Goal: Task Accomplishment & Management: Use online tool/utility

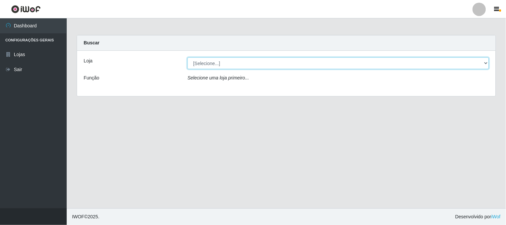
click at [484, 63] on select "[Selecione...] Casatudo BR" at bounding box center [337, 63] width 301 height 12
select select "197"
click at [187, 57] on select "[Selecione...] Casatudo BR" at bounding box center [337, 63] width 301 height 12
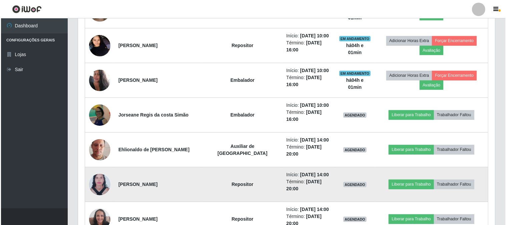
scroll to position [370, 0]
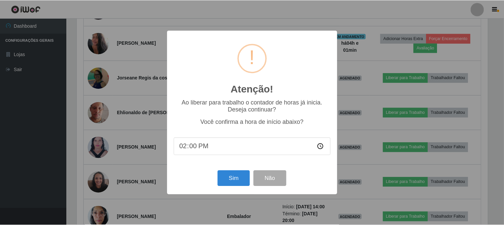
scroll to position [138, 412]
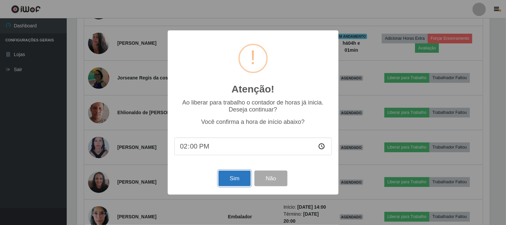
click at [243, 179] on button "Sim" at bounding box center [234, 178] width 32 height 16
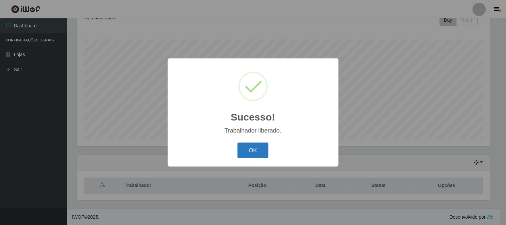
click at [257, 150] on button "OK" at bounding box center [252, 150] width 31 height 16
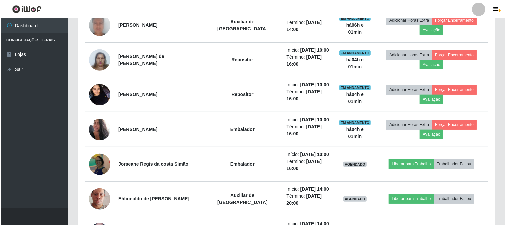
scroll to position [396, 0]
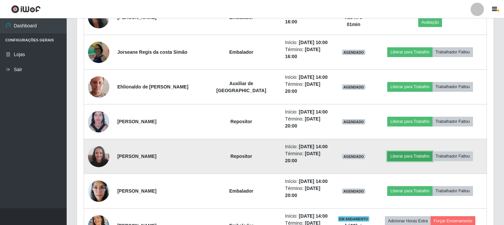
click at [393, 151] on button "Liberar para Trabalho" at bounding box center [409, 155] width 45 height 9
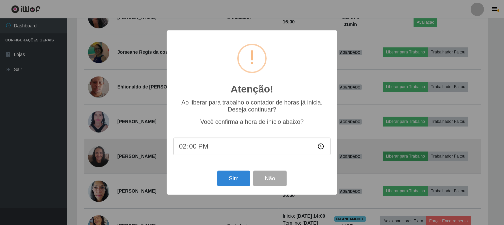
scroll to position [138, 412]
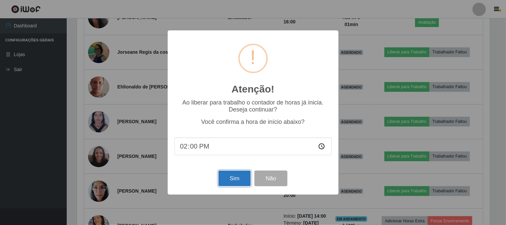
click at [234, 177] on button "Sim" at bounding box center [234, 178] width 32 height 16
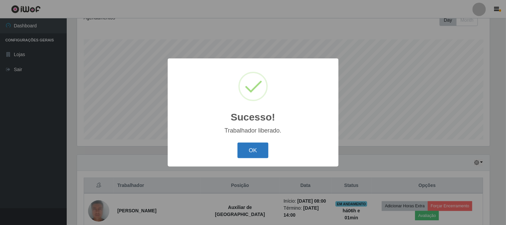
click at [262, 152] on button "OK" at bounding box center [252, 150] width 31 height 16
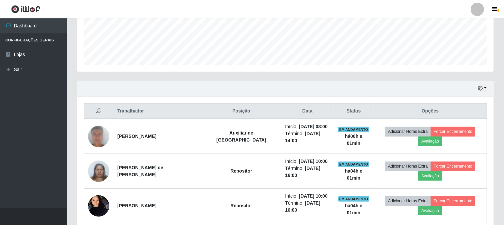
scroll to position [247, 0]
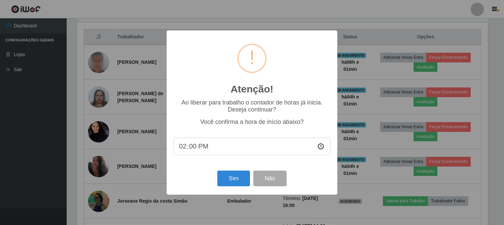
scroll to position [138, 412]
click at [233, 179] on button "Sim" at bounding box center [234, 178] width 32 height 16
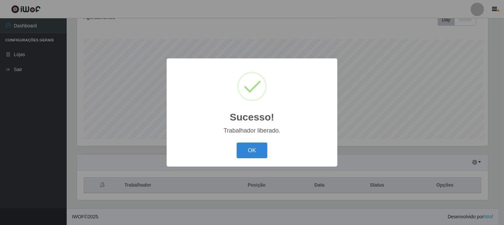
scroll to position [0, 0]
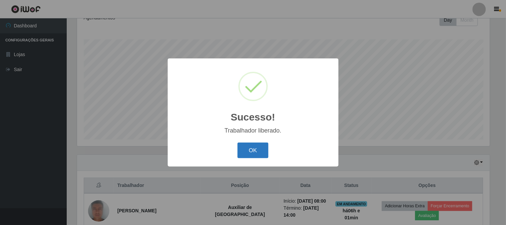
click at [260, 152] on button "OK" at bounding box center [252, 150] width 31 height 16
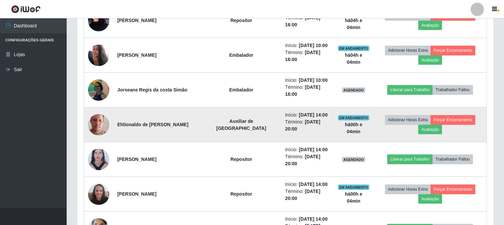
scroll to position [395, 0]
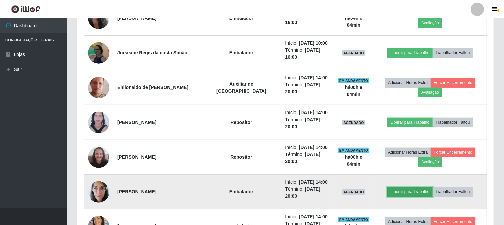
click at [397, 187] on button "Liberar para Trabalho" at bounding box center [409, 191] width 45 height 9
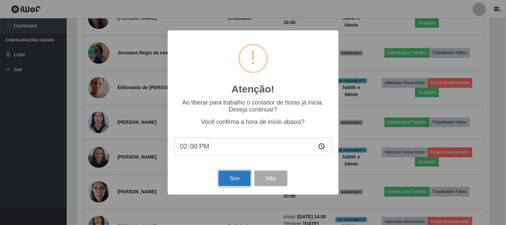
click at [230, 175] on button "Sim" at bounding box center [234, 178] width 32 height 16
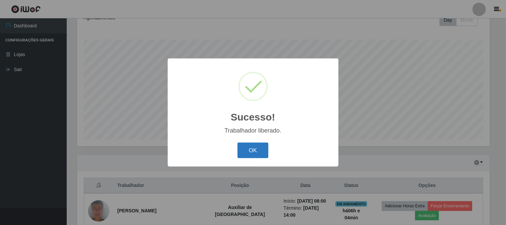
click at [259, 149] on button "OK" at bounding box center [252, 150] width 31 height 16
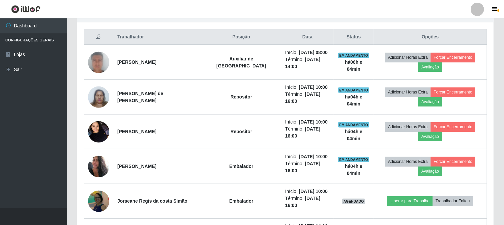
scroll to position [321, 0]
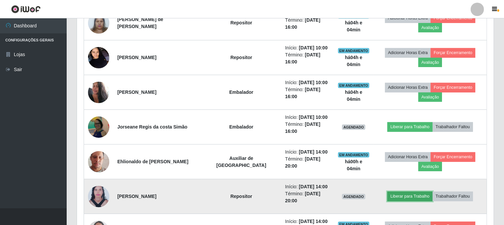
click at [400, 191] on button "Liberar para Trabalho" at bounding box center [409, 195] width 45 height 9
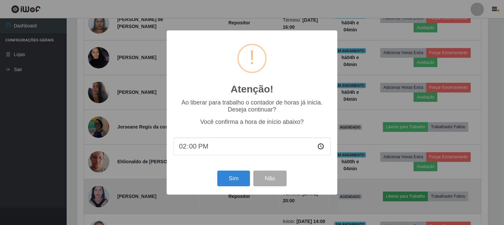
scroll to position [138, 412]
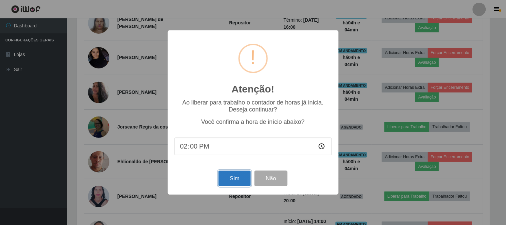
click at [236, 179] on button "Sim" at bounding box center [234, 178] width 32 height 16
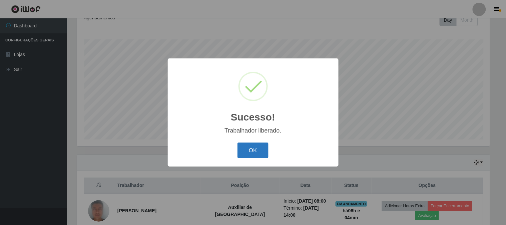
click at [255, 151] on button "OK" at bounding box center [252, 150] width 31 height 16
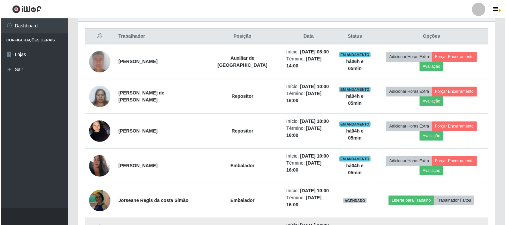
scroll to position [211, 0]
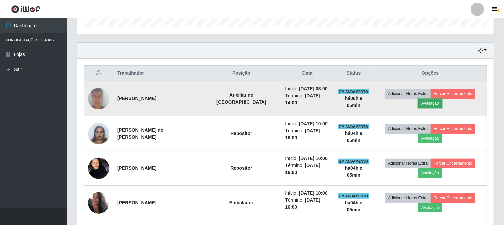
click at [442, 99] on button "Avaliação" at bounding box center [430, 103] width 24 height 9
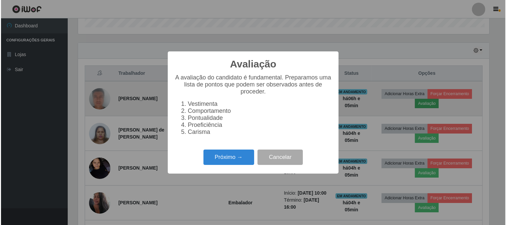
scroll to position [138, 412]
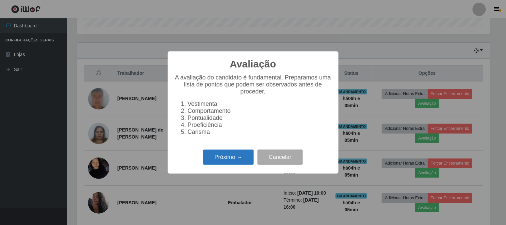
click at [231, 156] on button "Próximo →" at bounding box center [228, 157] width 51 height 16
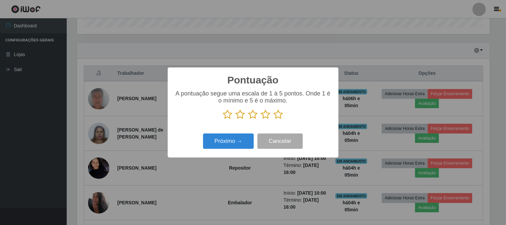
scroll to position [333175, 332901]
click at [280, 114] on icon at bounding box center [278, 114] width 9 height 10
click at [274, 119] on input "radio" at bounding box center [274, 119] width 0 height 0
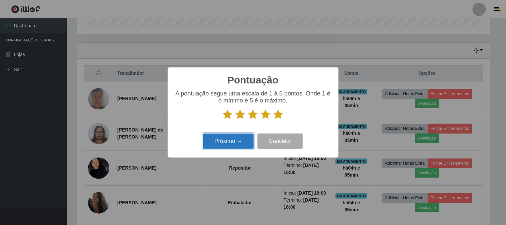
click at [244, 139] on button "Próximo →" at bounding box center [228, 141] width 51 height 16
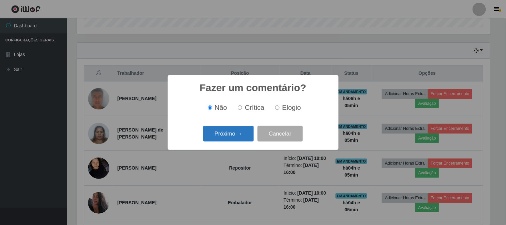
click at [240, 137] on button "Próximo →" at bounding box center [228, 134] width 51 height 16
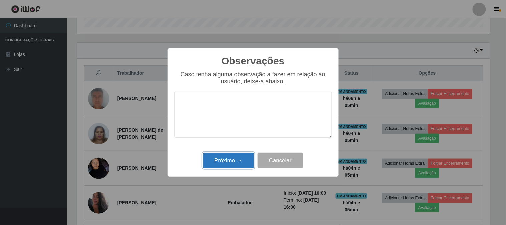
click at [239, 160] on button "Próximo →" at bounding box center [228, 160] width 51 height 16
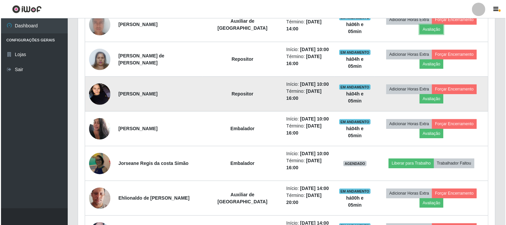
scroll to position [322, 0]
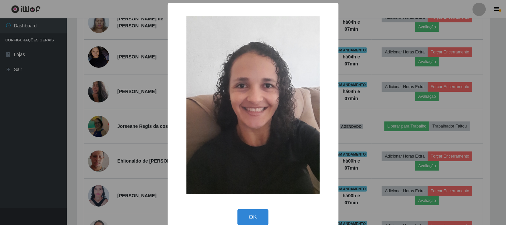
click at [99, 164] on div "× OK Cancel" at bounding box center [253, 112] width 506 height 225
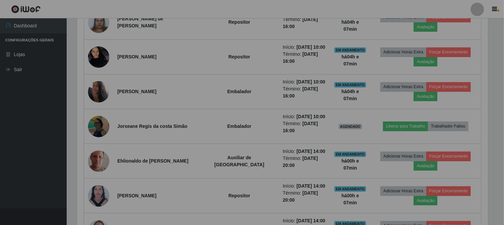
scroll to position [138, 417]
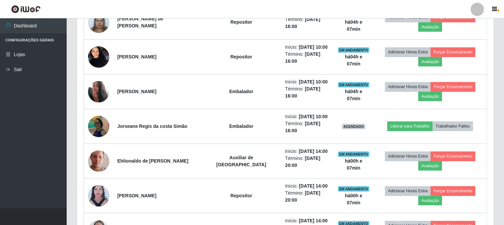
click at [99, 181] on img at bounding box center [98, 195] width 21 height 29
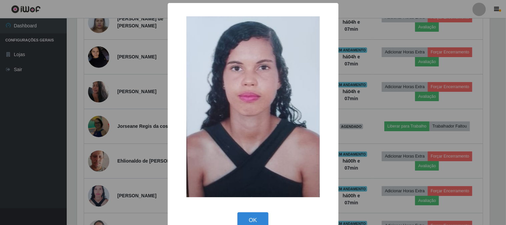
click at [149, 182] on div "× OK Cancel" at bounding box center [253, 112] width 506 height 225
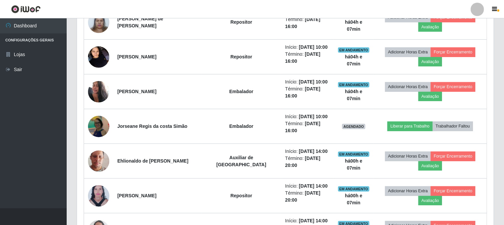
scroll to position [285, 0]
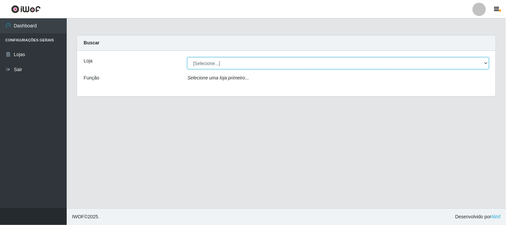
click at [487, 63] on select "[Selecione...] Casatudo BR" at bounding box center [337, 63] width 301 height 12
select select "197"
click at [187, 57] on select "[Selecione...] Casatudo BR" at bounding box center [337, 63] width 301 height 12
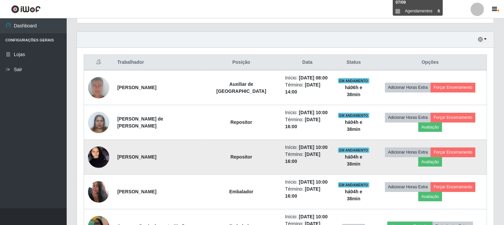
scroll to position [259, 0]
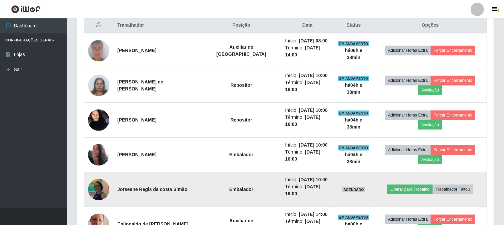
click at [102, 178] on img at bounding box center [98, 189] width 21 height 23
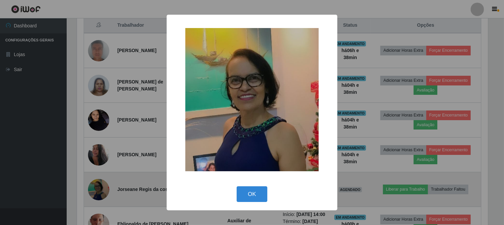
scroll to position [138, 412]
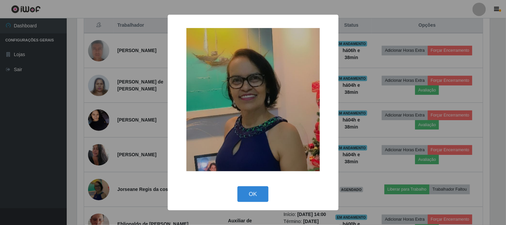
click at [101, 167] on div "× OK Cancel" at bounding box center [253, 112] width 506 height 225
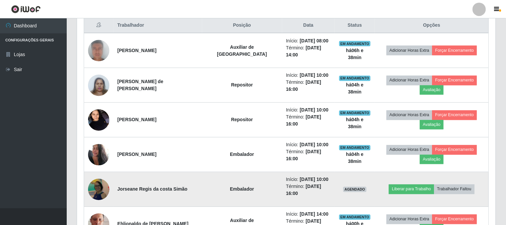
scroll to position [138, 417]
click at [390, 184] on button "Liberar para Trabalho" at bounding box center [409, 188] width 45 height 9
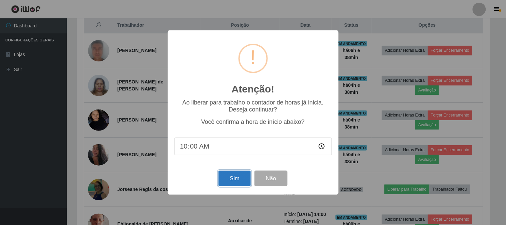
click at [232, 179] on button "Sim" at bounding box center [234, 178] width 32 height 16
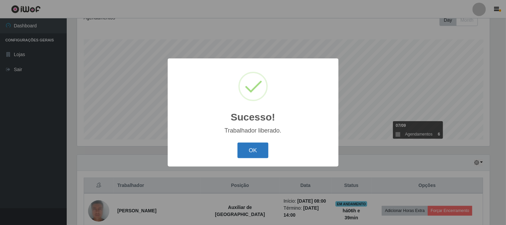
click at [255, 151] on button "OK" at bounding box center [252, 150] width 31 height 16
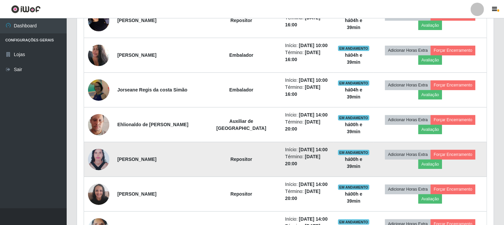
scroll to position [395, 0]
